Goal: Task Accomplishment & Management: Manage account settings

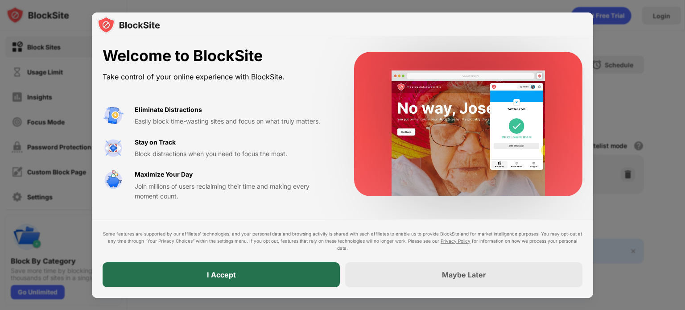
click at [212, 276] on div "I Accept" at bounding box center [221, 274] width 29 height 9
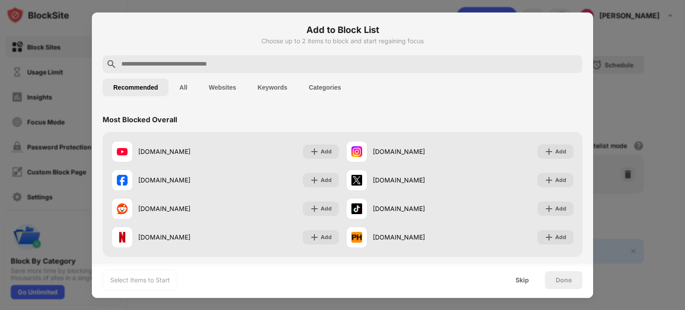
click at [220, 62] on input "text" at bounding box center [349, 64] width 458 height 11
paste input "**********"
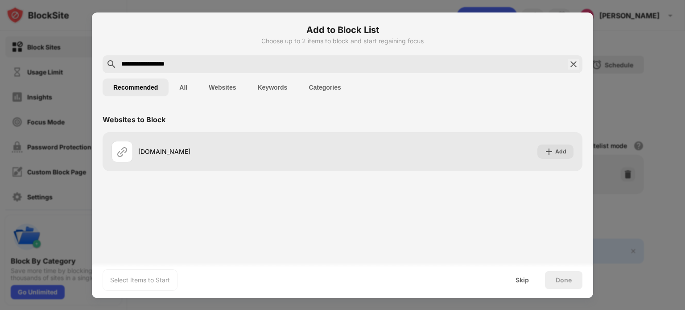
type input "**********"
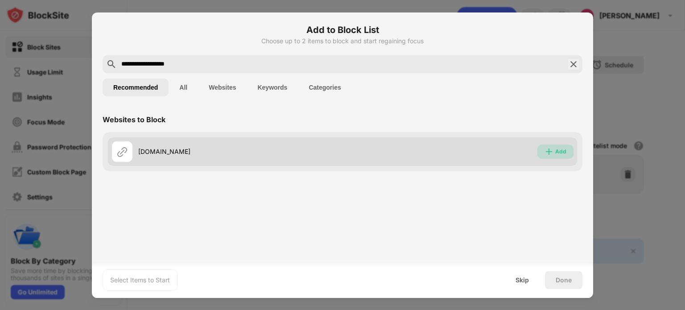
click at [552, 151] on img at bounding box center [548, 151] width 9 height 9
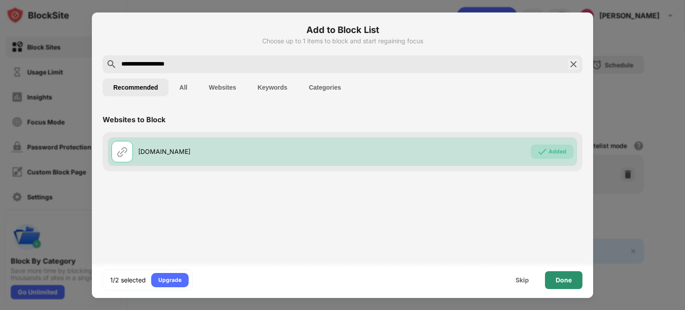
click at [556, 276] on div "Done" at bounding box center [563, 279] width 16 height 7
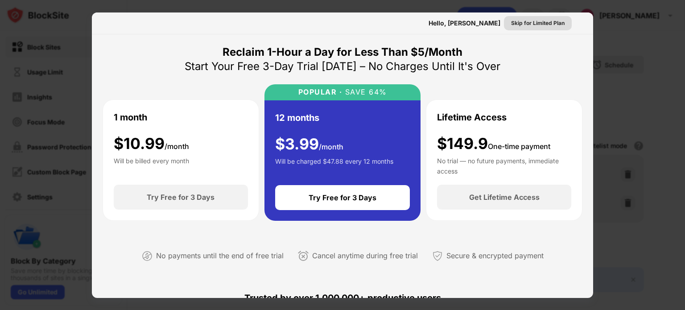
click at [530, 23] on div "Skip for Limited Plan" at bounding box center [537, 23] width 53 height 9
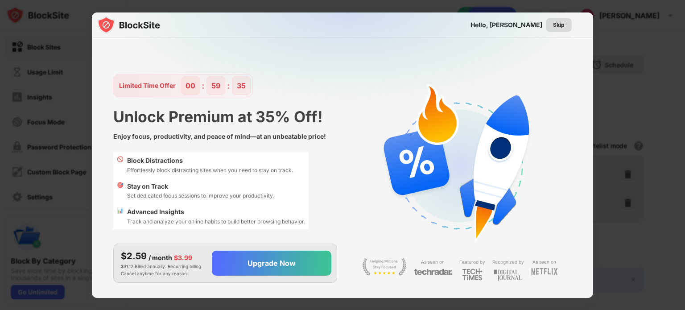
click at [557, 23] on div "Skip" at bounding box center [559, 25] width 12 height 9
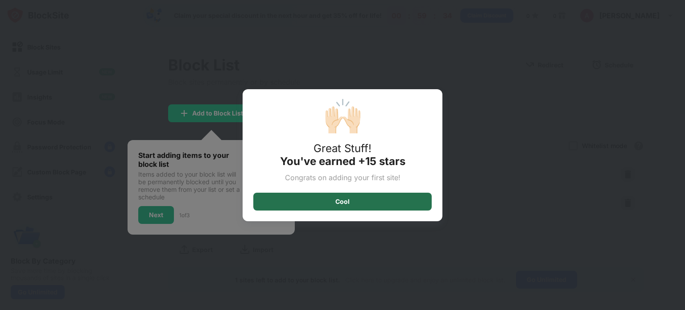
click at [358, 204] on div "Cool" at bounding box center [342, 202] width 178 height 18
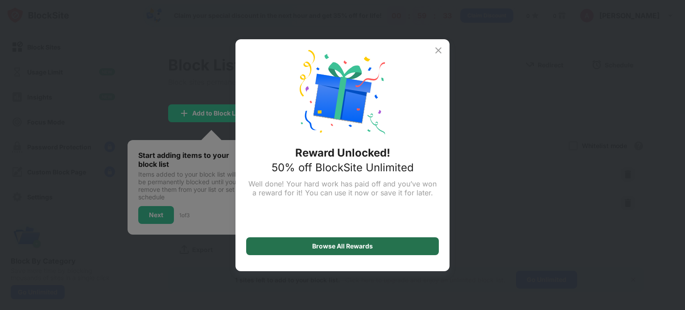
click at [278, 249] on div "Browse All Rewards" at bounding box center [342, 246] width 193 height 18
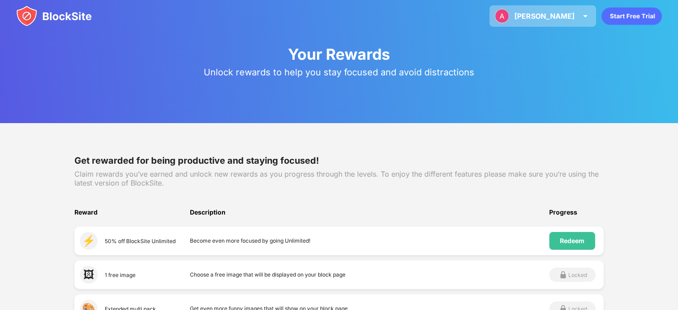
click at [551, 21] on div "Andre Andre Sia Ruiyang (Punggolps) View Account Insights Premium Rewards Setti…" at bounding box center [542, 15] width 107 height 21
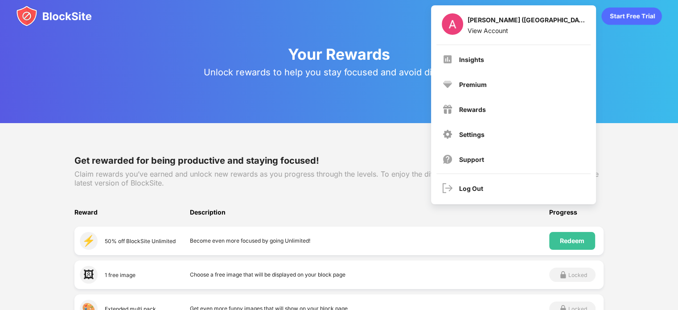
click at [309, 73] on div "Unlock rewards to help you stay focused and avoid distractions" at bounding box center [339, 72] width 678 height 9
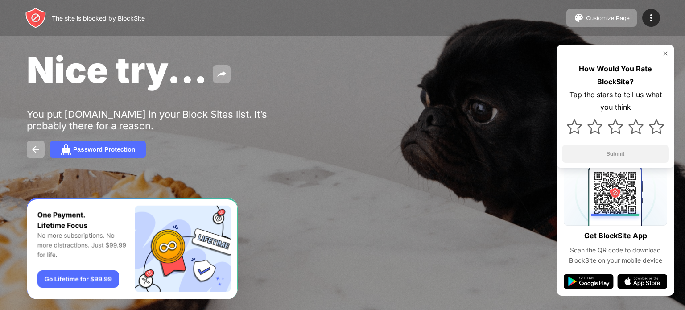
click at [665, 51] on img at bounding box center [664, 53] width 7 height 7
